Goal: Task Accomplishment & Management: Use online tool/utility

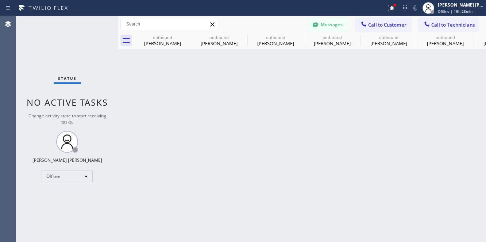
click at [386, 22] on span "Call to Customer" at bounding box center [387, 25] width 38 height 7
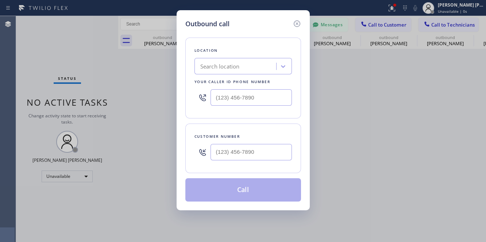
click at [243, 156] on input "text" at bounding box center [250, 152] width 81 height 16
paste input "415) 539-5951"
type input "[PHONE_NUMBER]"
click at [45, 38] on div "Outbound call Location Search location Your caller id phone number Customer num…" at bounding box center [243, 121] width 486 height 242
click at [255, 66] on div "Search location" at bounding box center [236, 66] width 79 height 13
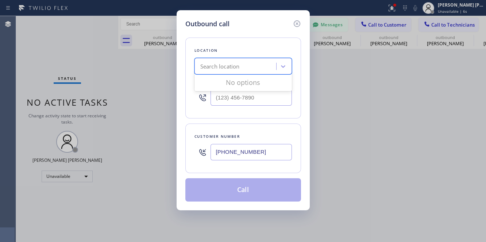
paste input "Electrical [GEOGRAPHIC_DATA]"
type input "Electrical [GEOGRAPHIC_DATA]"
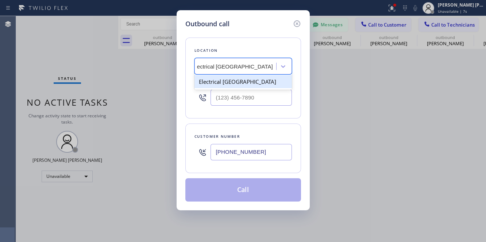
scroll to position [0, 8]
click at [259, 79] on div "Electrical [GEOGRAPHIC_DATA]" at bounding box center [242, 81] width 97 height 13
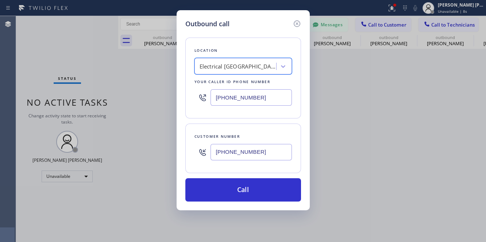
type input "[PHONE_NUMBER]"
click at [234, 121] on div "Location Electrical [GEOGRAPHIC_DATA] Your caller id phone number [PHONE_NUMBER…" at bounding box center [243, 115] width 116 height 173
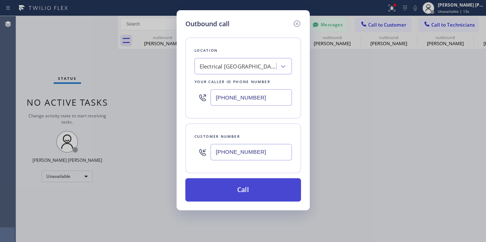
click at [256, 188] on button "Call" at bounding box center [243, 189] width 116 height 23
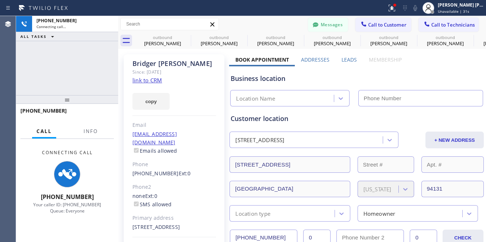
type input "[PHONE_NUMBER]"
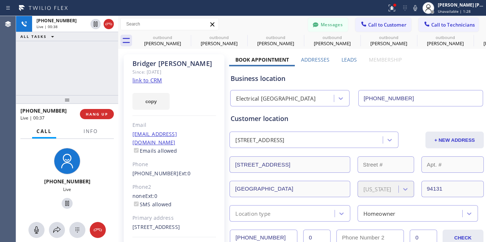
drag, startPoint x: 77, startPoint y: 65, endPoint x: 415, endPoint y: 13, distance: 342.0
click at [86, 62] on div "[PHONE_NUMBER] Live | 00:38 ALL TASKS ALL TASKS ACTIVE TASKS TASKS IN WRAP UP" at bounding box center [67, 55] width 102 height 79
click at [463, 24] on span "Call to Technicians" at bounding box center [452, 25] width 43 height 7
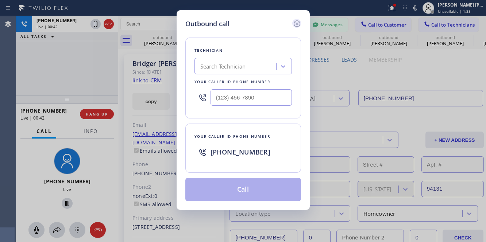
click at [296, 20] on icon at bounding box center [296, 23] width 7 height 7
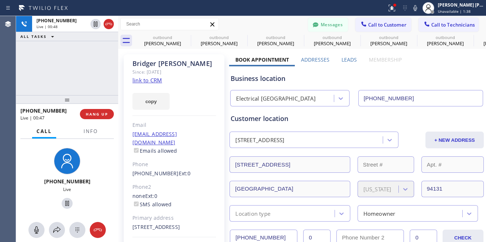
click at [78, 72] on div "[PHONE_NUMBER] Live | 00:48 ALL TASKS ALL TASKS ACTIVE TASKS TASKS IN WRAP UP" at bounding box center [67, 55] width 102 height 79
click at [104, 116] on span "HANG UP" at bounding box center [97, 114] width 22 height 5
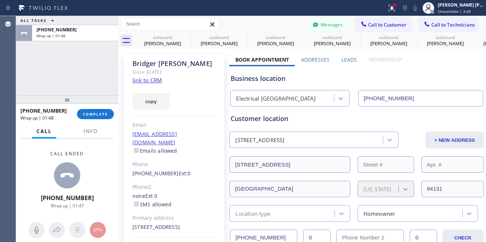
click at [45, 62] on div "ALL TASKS ALL TASKS ACTIVE TASKS TASKS IN WRAP UP [PHONE_NUMBER] Wrap up | 01:48" at bounding box center [67, 55] width 102 height 79
click at [100, 116] on span "COMPLETE" at bounding box center [95, 114] width 25 height 5
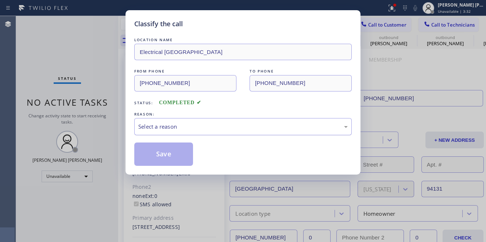
click at [205, 128] on div "Select a reason" at bounding box center [242, 127] width 209 height 8
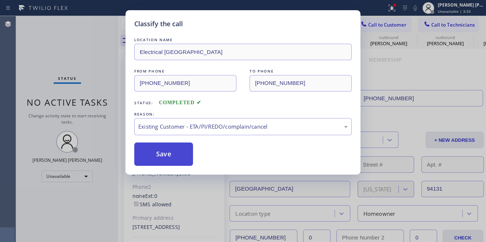
click at [153, 158] on button "Save" at bounding box center [163, 154] width 59 height 23
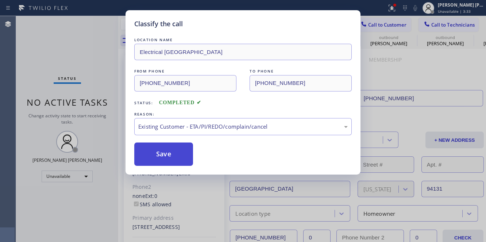
click at [153, 158] on button "Save" at bounding box center [163, 154] width 59 height 23
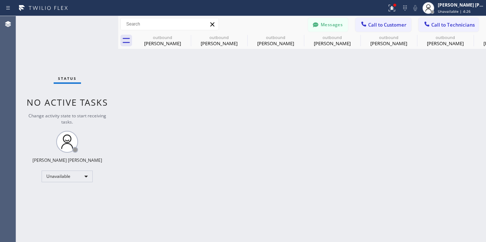
drag, startPoint x: 247, startPoint y: 168, endPoint x: 238, endPoint y: 162, distance: 11.0
click at [247, 168] on div "Back to Dashboard Change Sender ID Customers Technicians LP [PERSON_NAME] [DATE…" at bounding box center [302, 129] width 368 height 226
drag, startPoint x: 212, startPoint y: 163, endPoint x: 189, endPoint y: 125, distance: 43.5
click at [212, 163] on div "Back to Dashboard Change Sender ID Customers Technicians LP [PERSON_NAME] [DATE…" at bounding box center [302, 129] width 368 height 226
click at [58, 174] on div "Unavailable" at bounding box center [67, 177] width 51 height 12
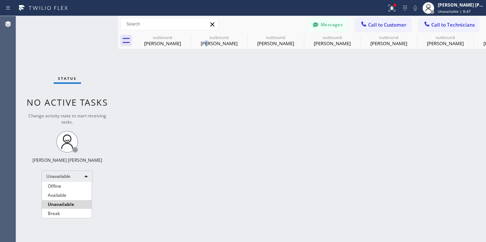
click at [67, 198] on li "Available" at bounding box center [67, 195] width 50 height 9
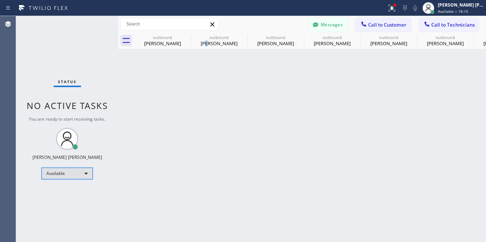
click at [73, 172] on div "Available" at bounding box center [67, 174] width 51 height 12
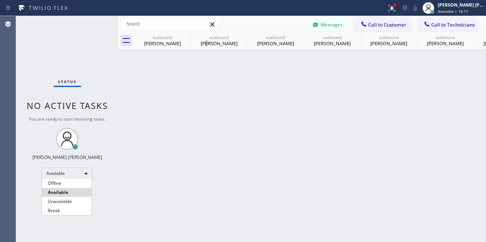
click at [64, 202] on li "Unavailable" at bounding box center [67, 201] width 50 height 9
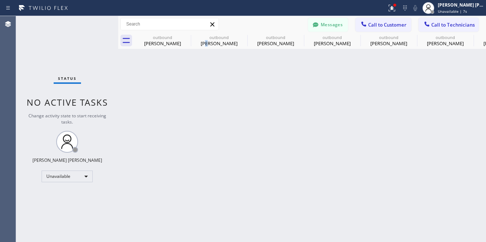
drag, startPoint x: 84, startPoint y: 215, endPoint x: 158, endPoint y: 88, distance: 147.4
click at [84, 215] on div "Status No active tasks Change activity state to start receiving tasks. [PERSON_…" at bounding box center [67, 129] width 102 height 226
